Goal: Information Seeking & Learning: Compare options

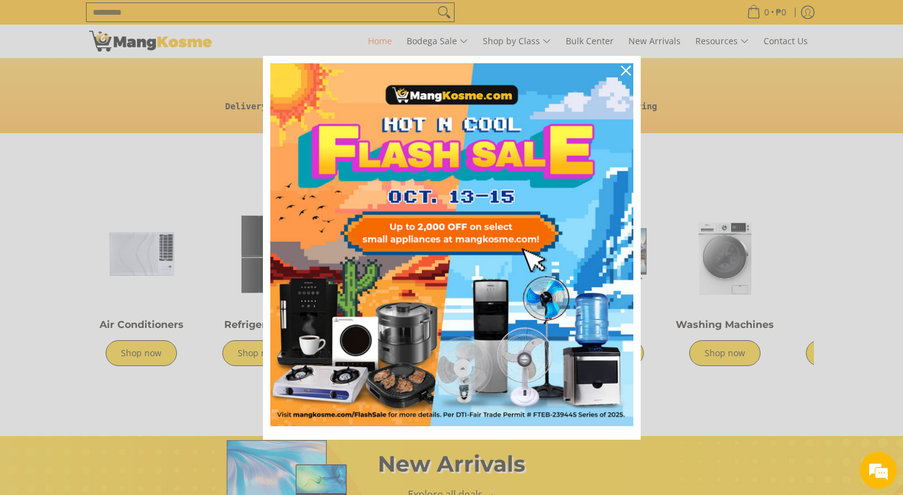
scroll to position [0, 977]
click at [627, 68] on icon "close icon" at bounding box center [626, 71] width 10 height 10
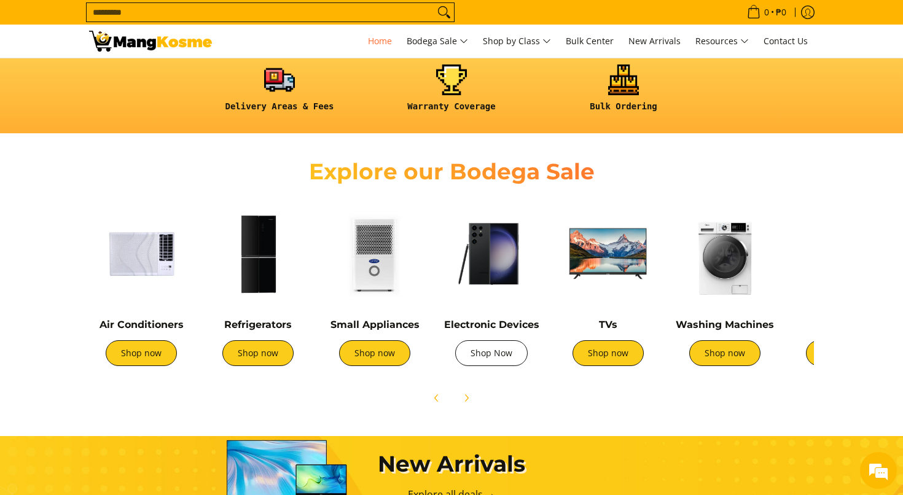
click at [487, 356] on link "Shop Now" at bounding box center [491, 353] width 73 height 26
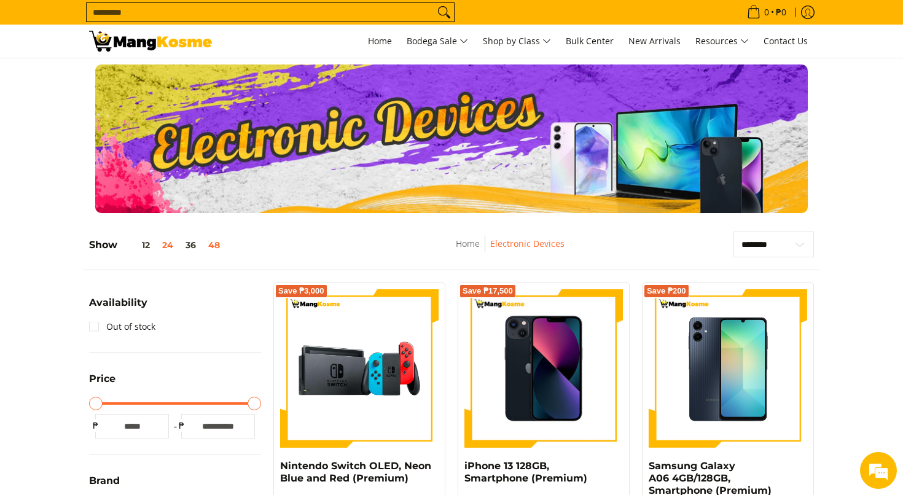
click at [214, 248] on button "48" at bounding box center [214, 245] width 24 height 10
click at [374, 39] on span "Home" at bounding box center [380, 41] width 24 height 12
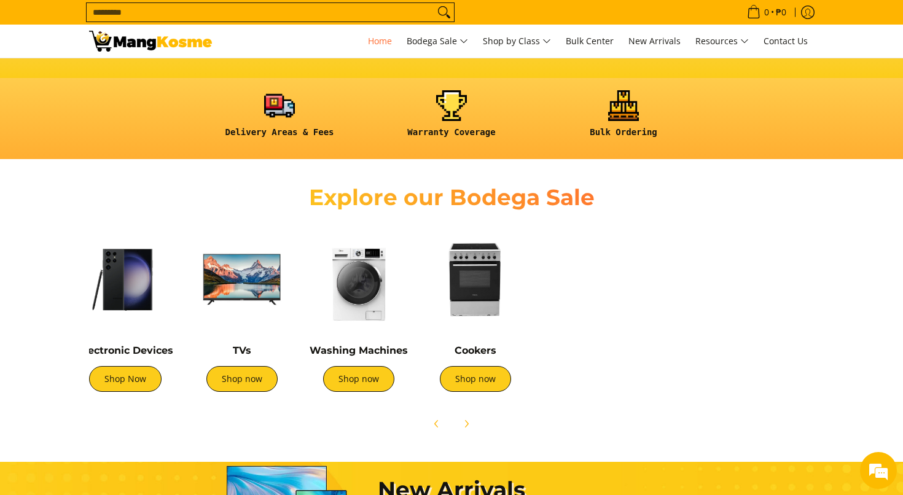
scroll to position [0, 376]
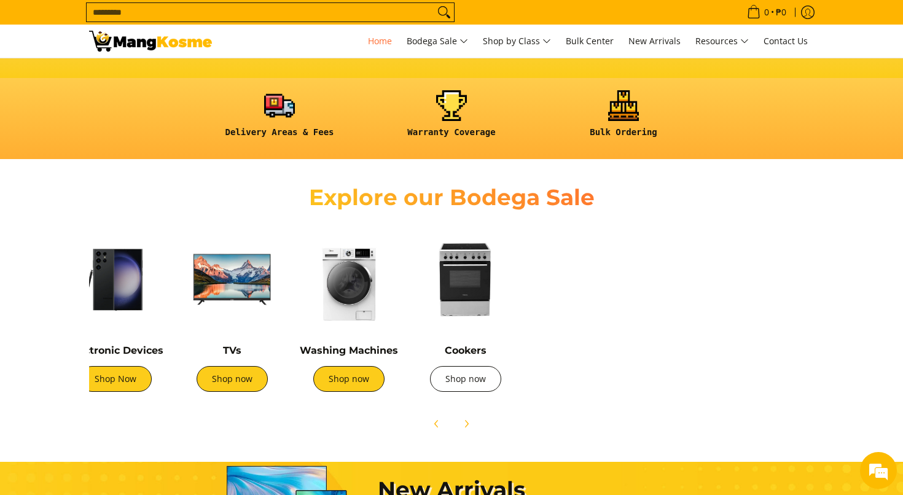
click at [458, 380] on link "Shop now" at bounding box center [465, 379] width 71 height 26
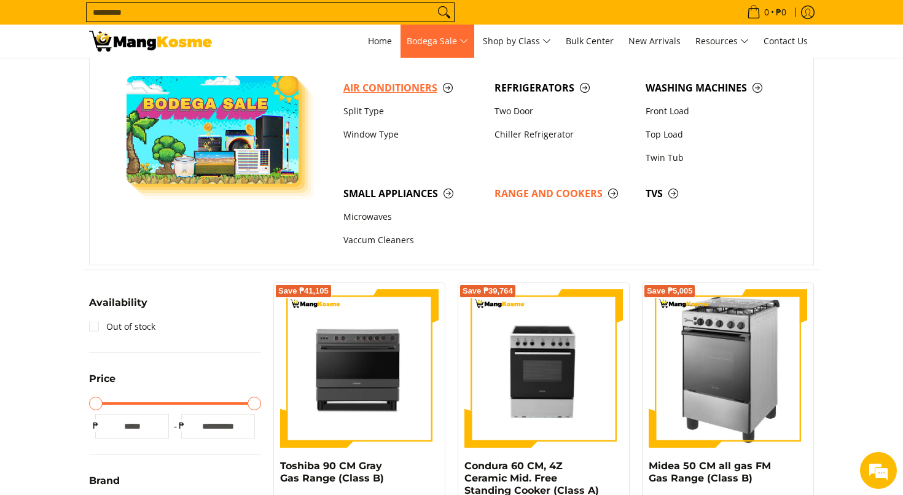
click at [404, 84] on span "Air Conditioners" at bounding box center [412, 87] width 139 height 15
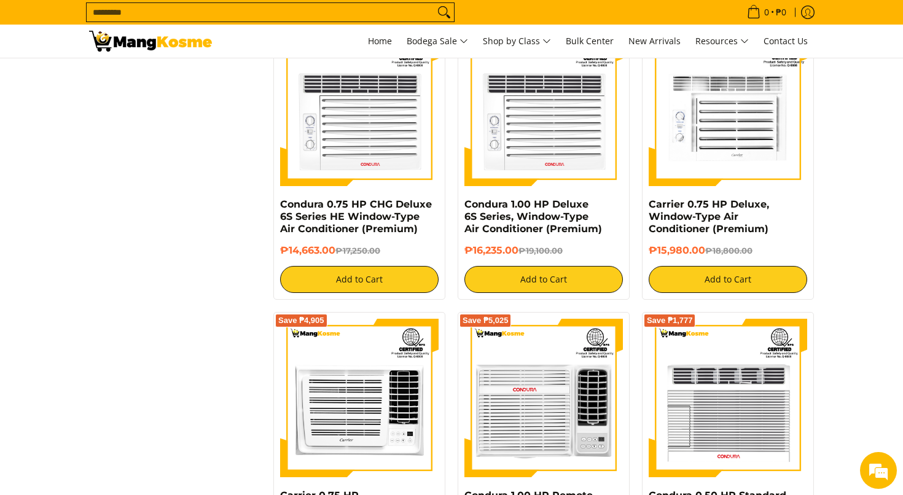
scroll to position [1974, 0]
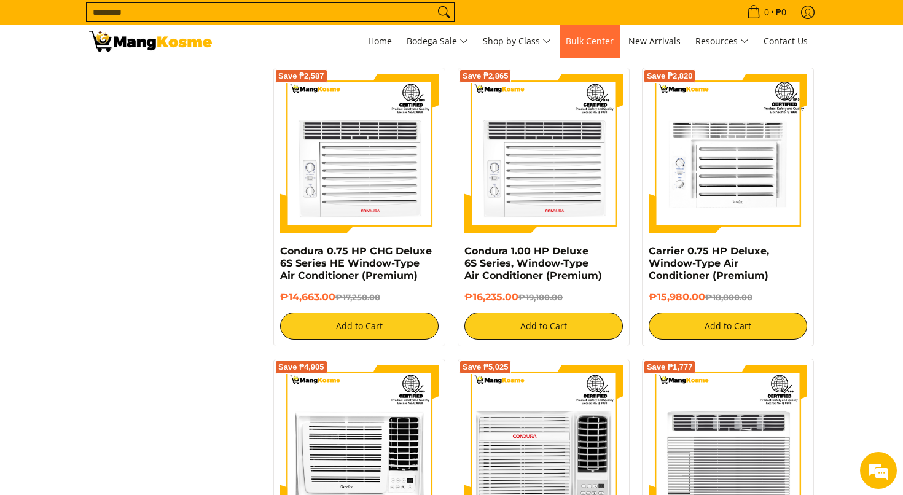
click at [586, 40] on span "Bulk Center" at bounding box center [590, 41] width 48 height 12
click at [642, 43] on span "New Arrivals" at bounding box center [655, 41] width 52 height 12
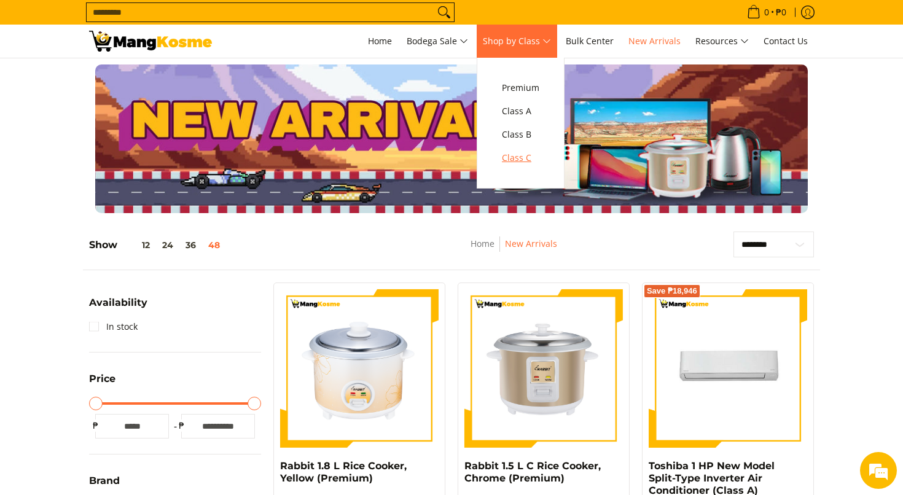
click at [518, 153] on span "Class C" at bounding box center [520, 158] width 37 height 15
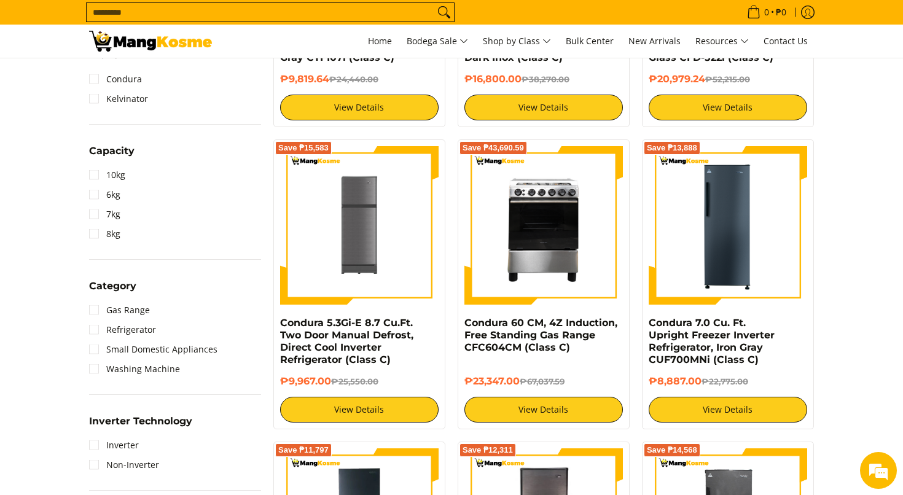
scroll to position [449, 0]
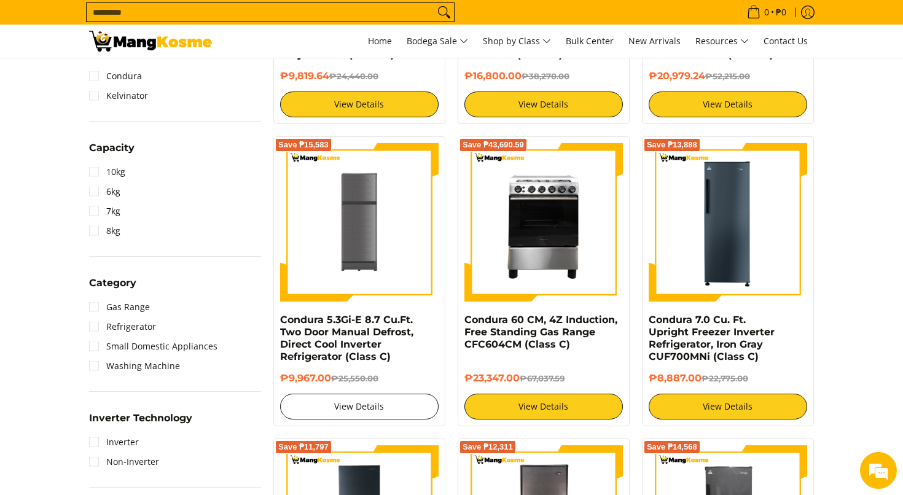
click at [385, 409] on link "View Details" at bounding box center [359, 407] width 159 height 26
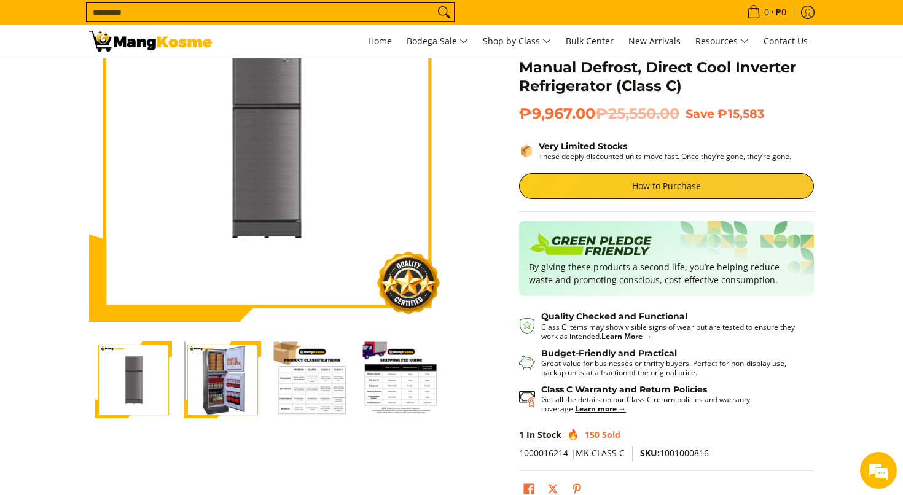
scroll to position [114, 0]
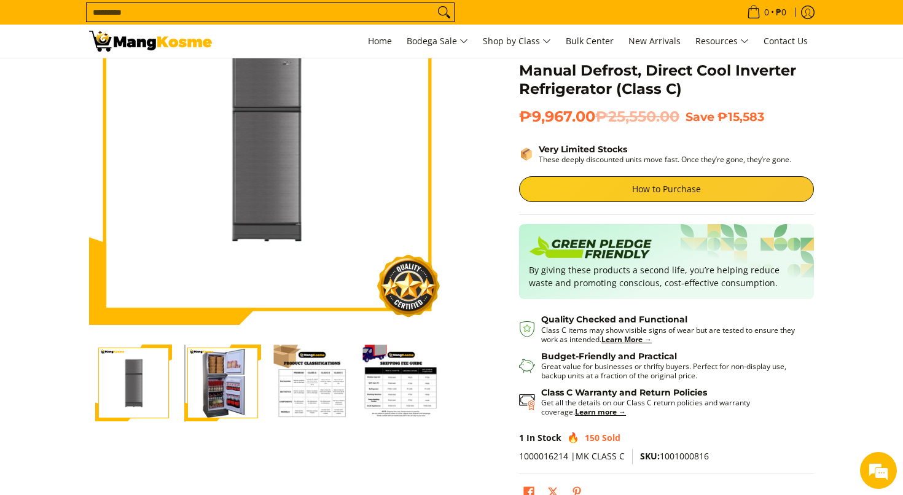
click at [334, 406] on img "Condura 5.3Gi-E 8.7 Cu.Ft. Two Door Manual Defrost, Direct Cool Inverter Refrig…" at bounding box center [311, 383] width 77 height 77
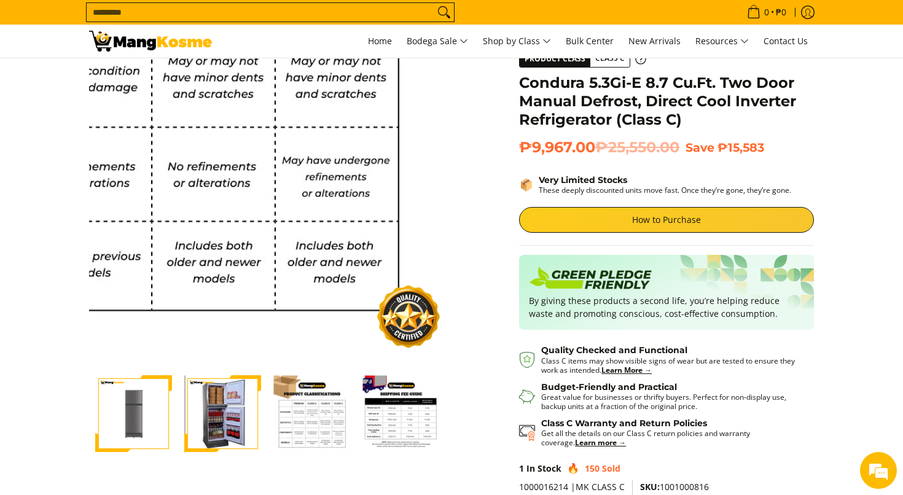
scroll to position [90, 0]
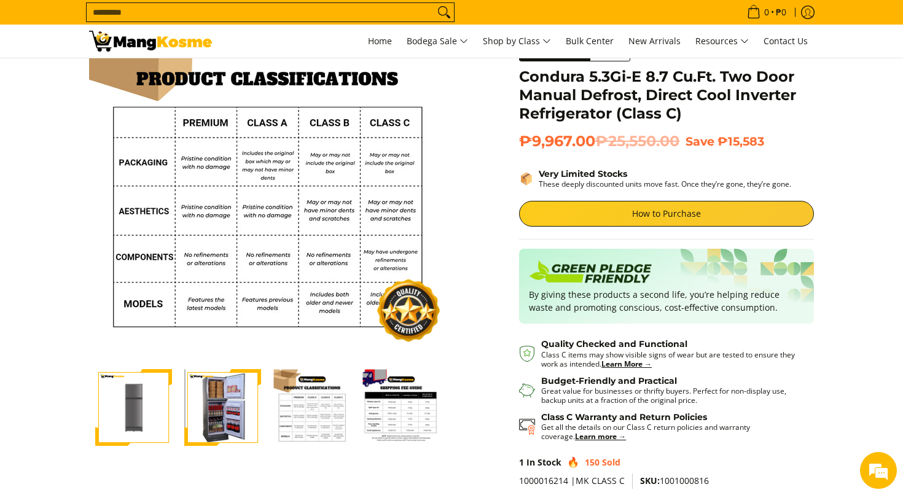
click at [417, 425] on img "Condura 5.3Gi-E 8.7 Cu.Ft. Two Door Manual Defrost, Direct Cool Inverter Refrig…" at bounding box center [401, 407] width 77 height 77
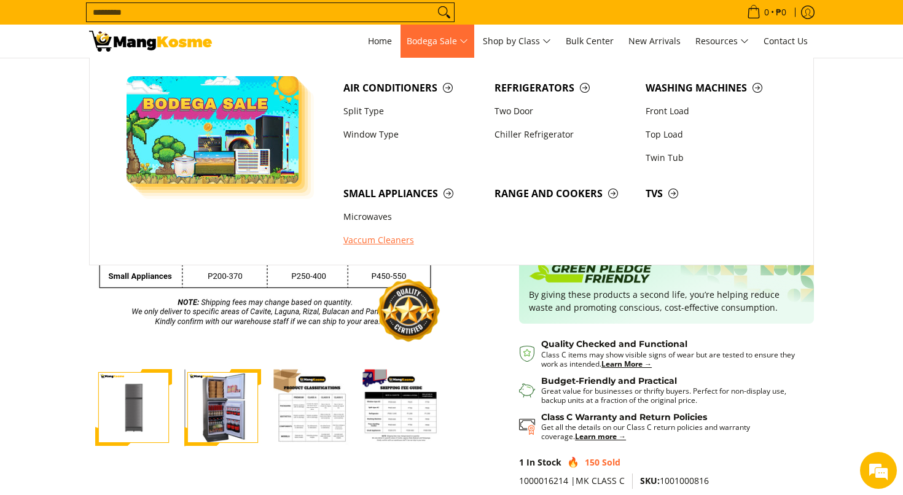
click at [399, 236] on link "Vaccum Cleaners" at bounding box center [412, 240] width 151 height 23
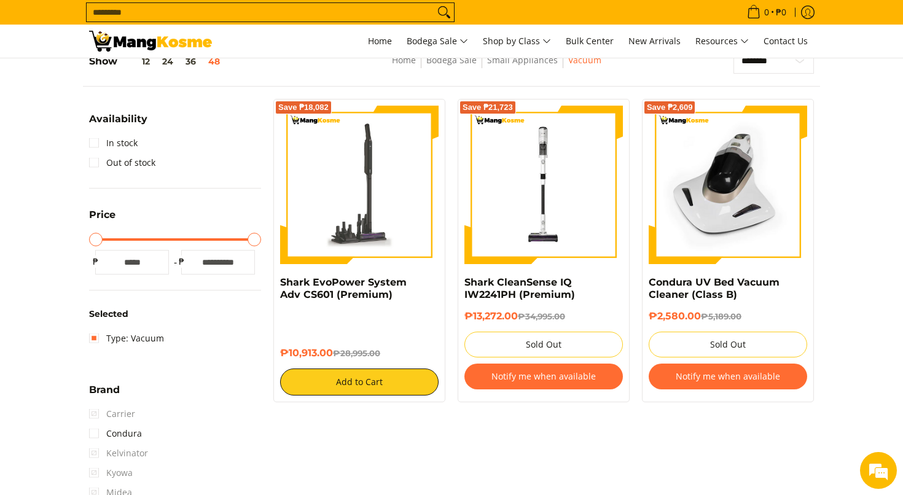
scroll to position [187, 0]
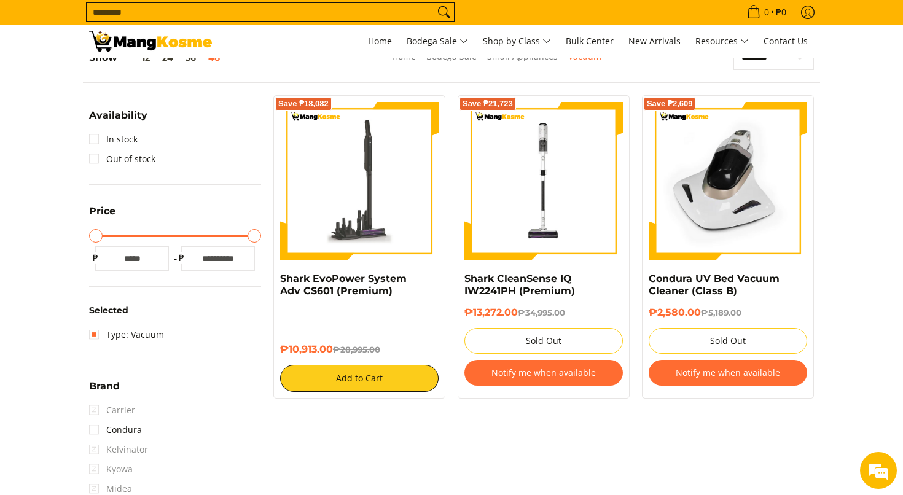
click at [388, 237] on img at bounding box center [359, 181] width 159 height 159
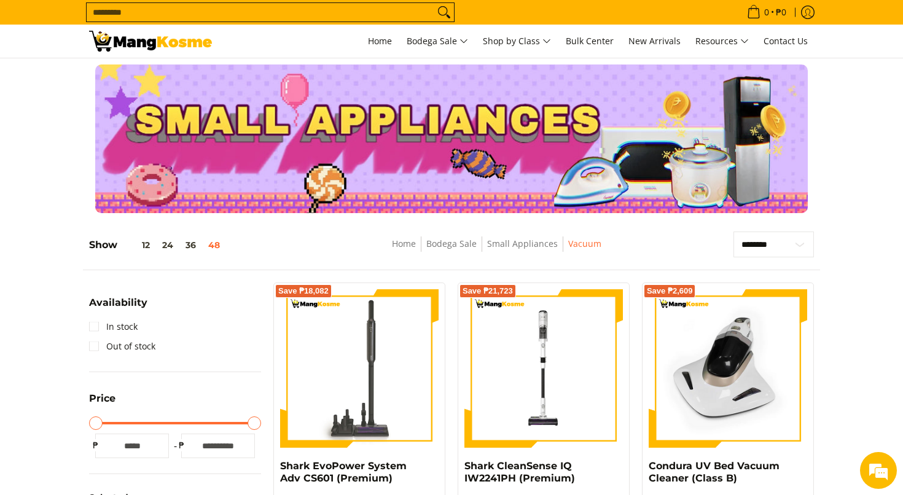
scroll to position [0, 0]
click at [538, 246] on link "Small Appliances" at bounding box center [522, 244] width 71 height 12
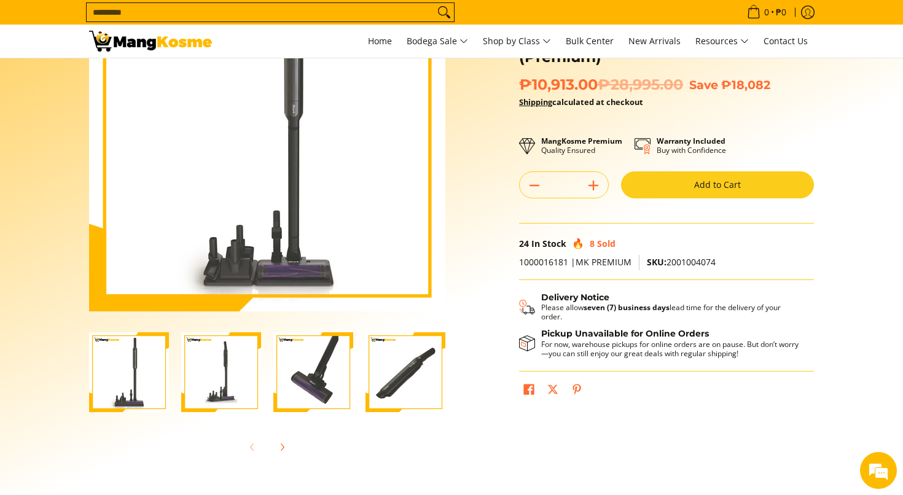
scroll to position [127, 0]
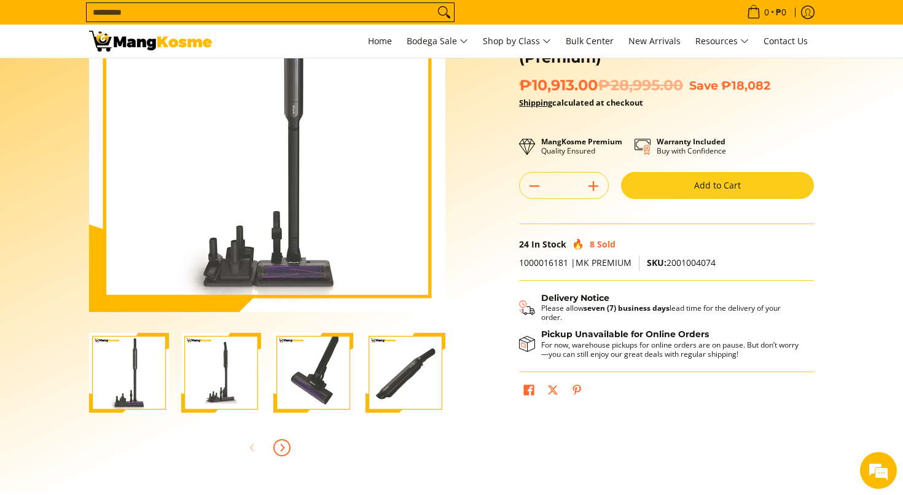
click at [284, 447] on icon "Next" at bounding box center [282, 448] width 10 height 10
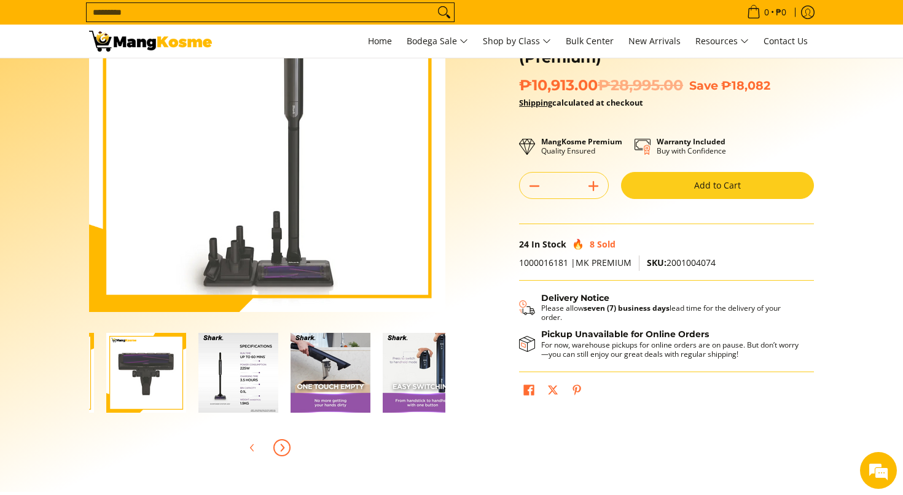
scroll to position [0, 369]
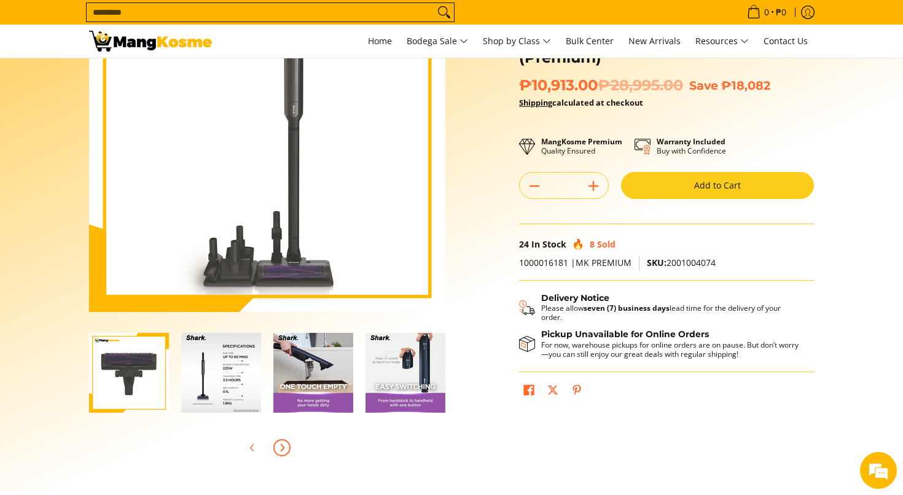
click at [284, 448] on icon "Next" at bounding box center [282, 448] width 10 height 10
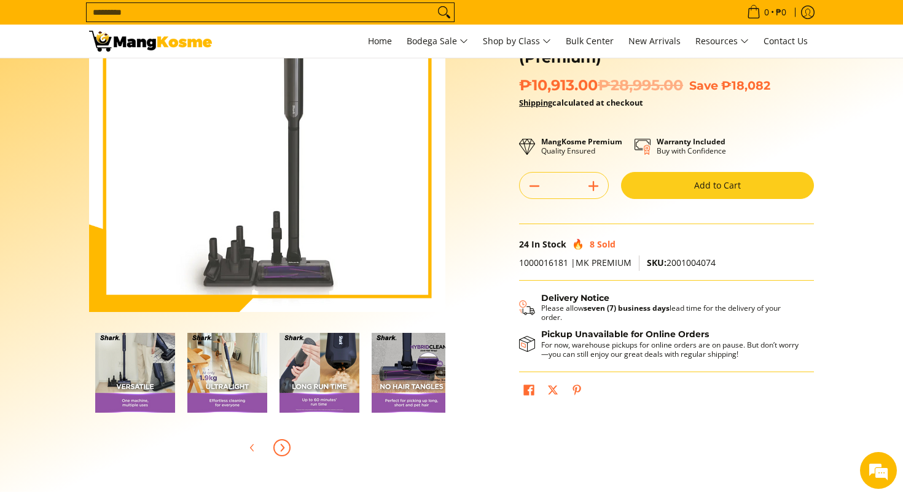
scroll to position [0, 737]
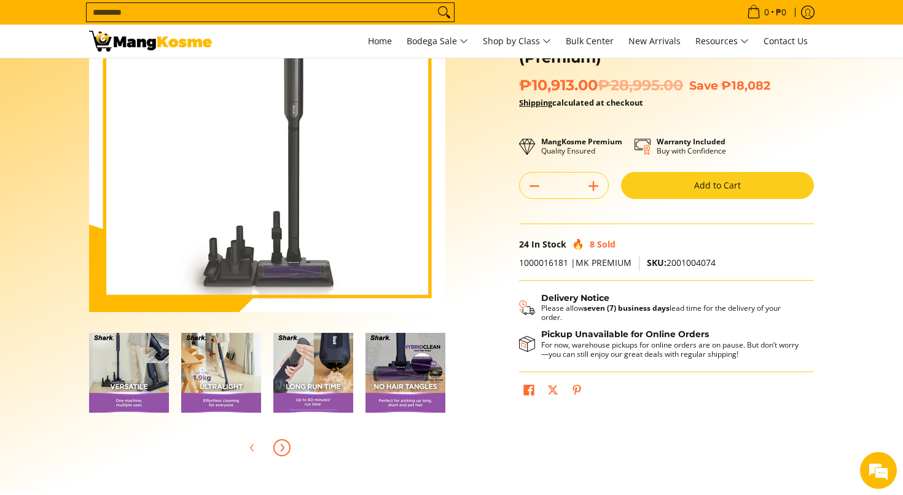
click at [285, 449] on icon "Next" at bounding box center [282, 448] width 10 height 10
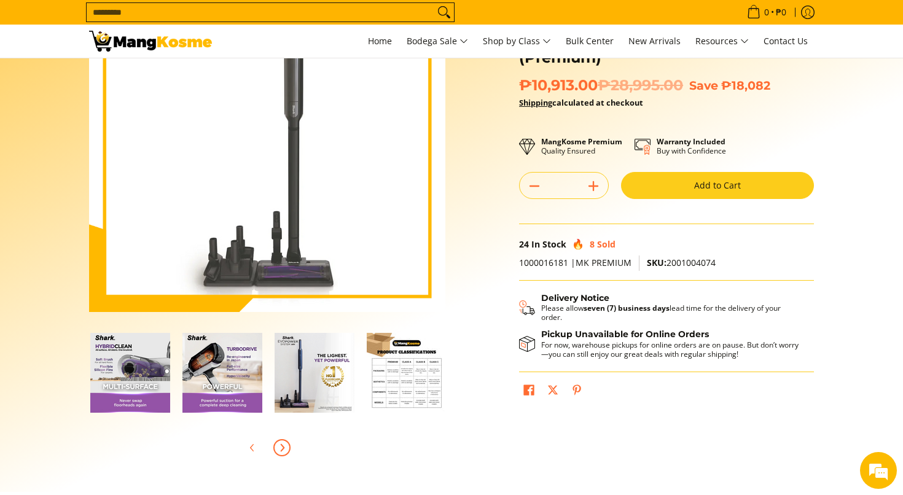
scroll to position [0, 1106]
click at [257, 451] on icon "Previous" at bounding box center [253, 448] width 10 height 10
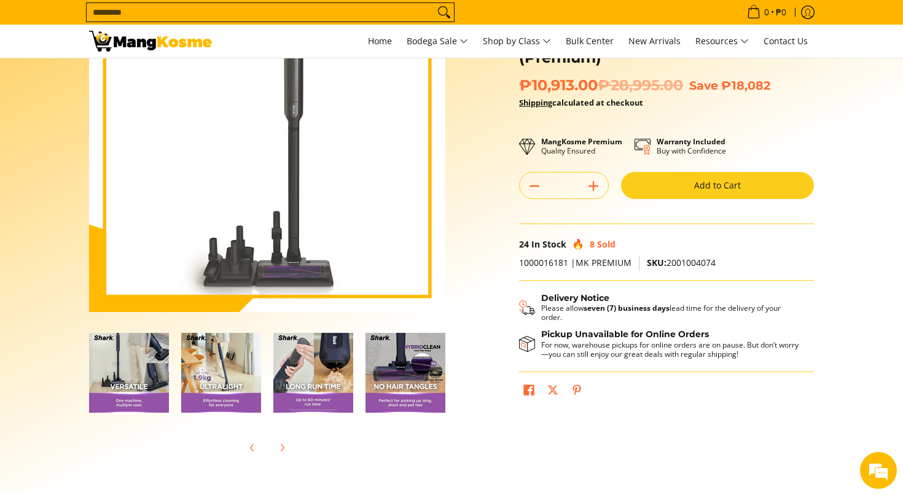
scroll to position [0, 0]
click at [315, 377] on img "Shark EvoPower System Adv CS601 (Premium)-11" at bounding box center [313, 373] width 80 height 80
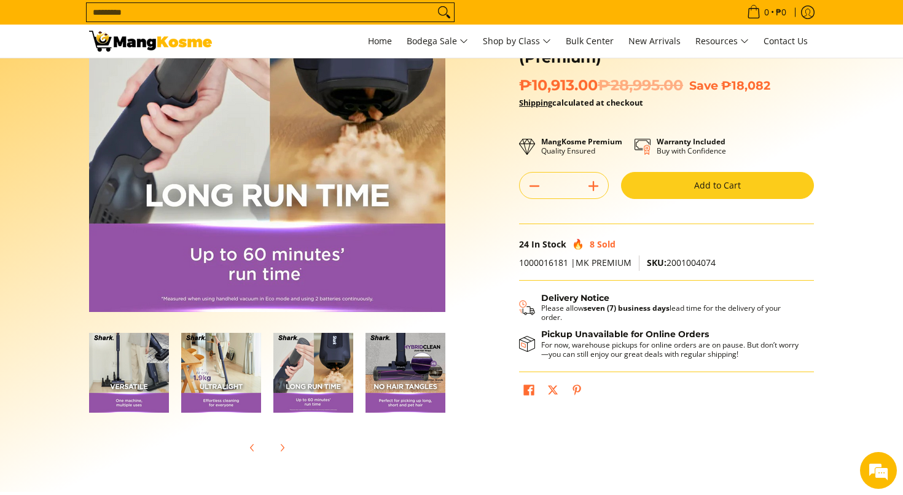
click at [405, 393] on img "Shark EvoPower System Adv CS601 (Premium)-12" at bounding box center [406, 373] width 80 height 80
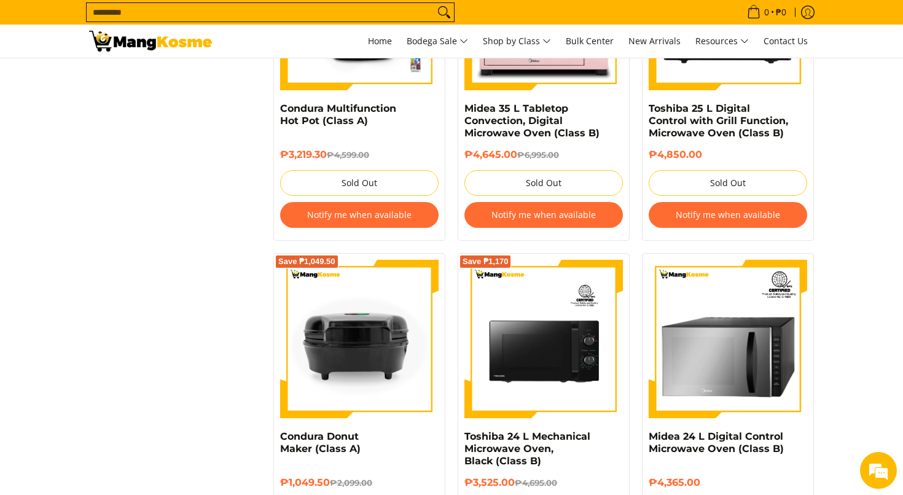
scroll to position [4917, 0]
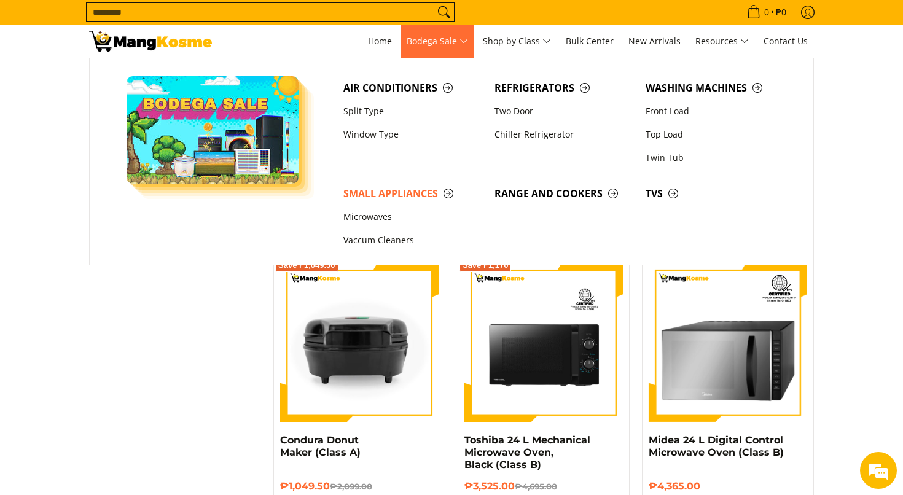
click at [462, 42] on span "Bodega Sale" at bounding box center [437, 41] width 61 height 15
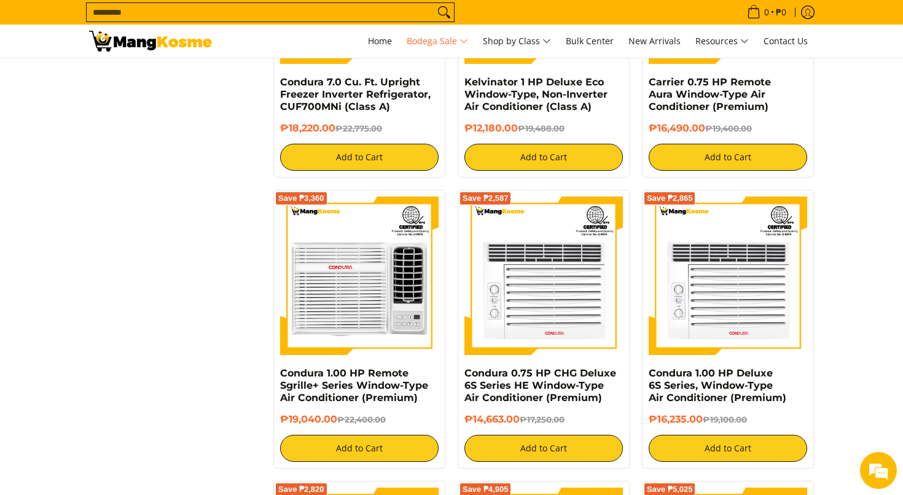
scroll to position [2104, 0]
